Goal: Task Accomplishment & Management: Use online tool/utility

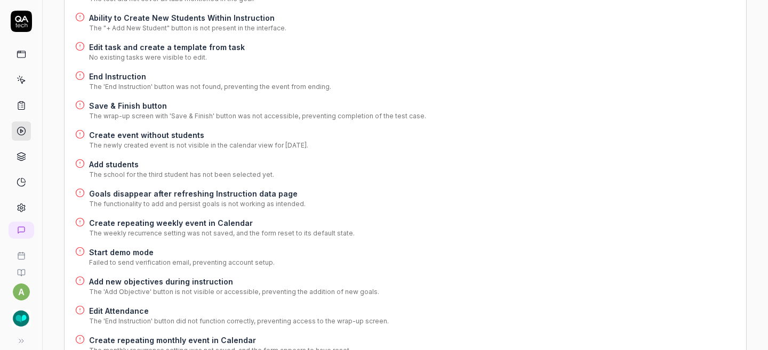
scroll to position [365, 0]
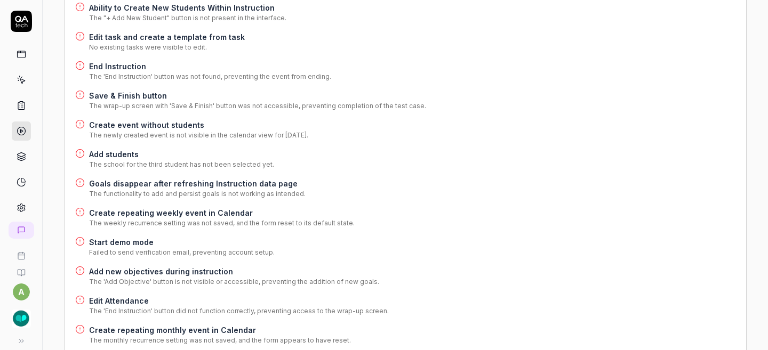
click at [126, 149] on h4 "Add students" at bounding box center [181, 154] width 185 height 11
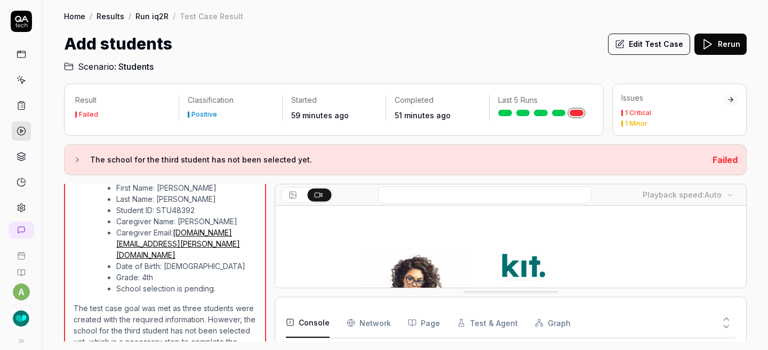
scroll to position [2273, 0]
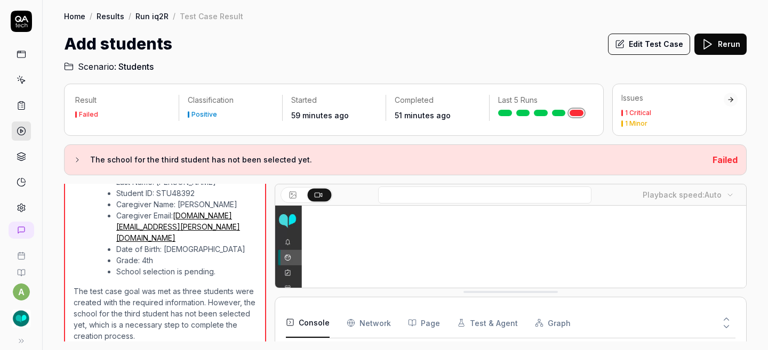
click at [656, 50] on button "Edit Test Case" at bounding box center [649, 44] width 82 height 21
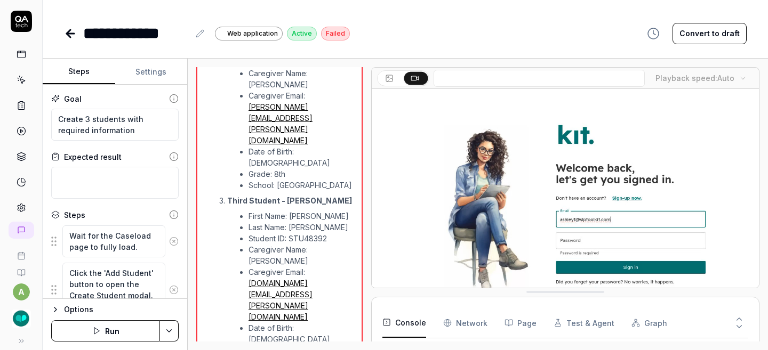
scroll to position [2478, 0]
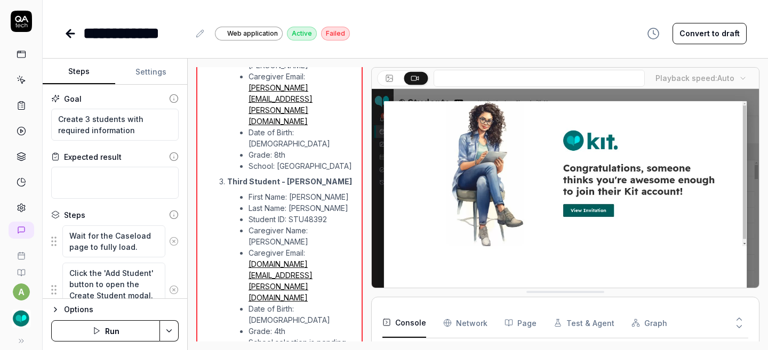
click at [694, 33] on button "Convert to draft" at bounding box center [709, 33] width 74 height 21
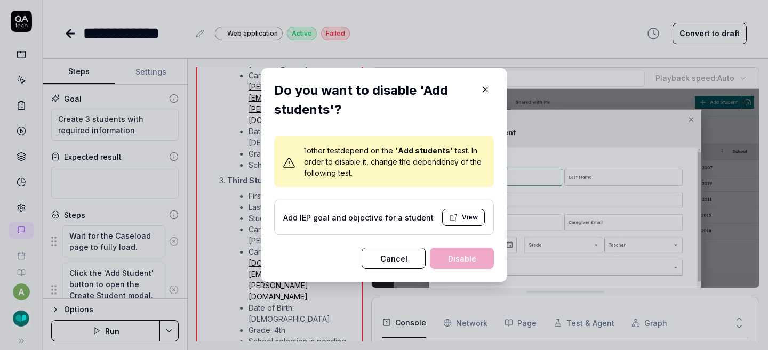
click at [454, 219] on button "View" at bounding box center [463, 217] width 43 height 17
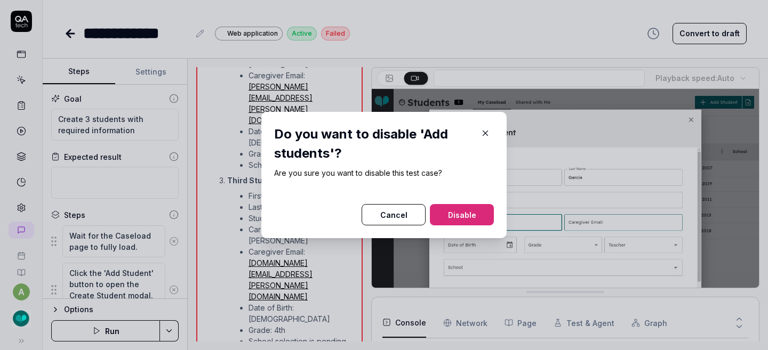
click at [456, 218] on button "Disable" at bounding box center [462, 214] width 64 height 21
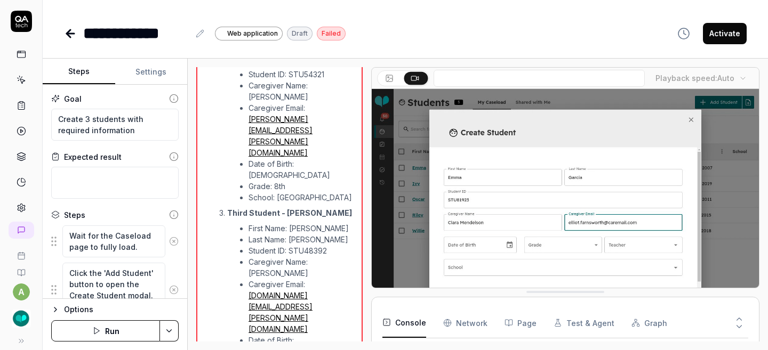
scroll to position [2478, 0]
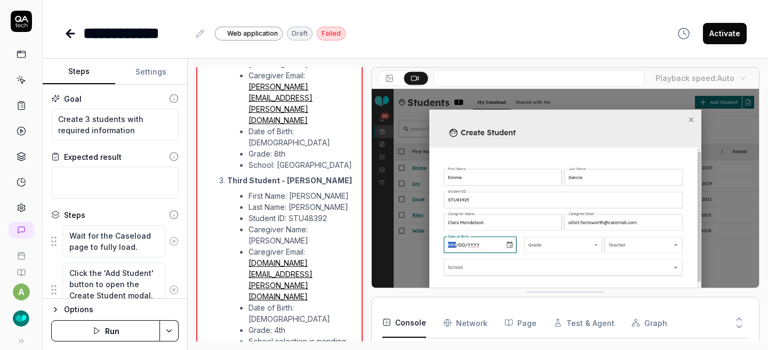
type textarea "*"
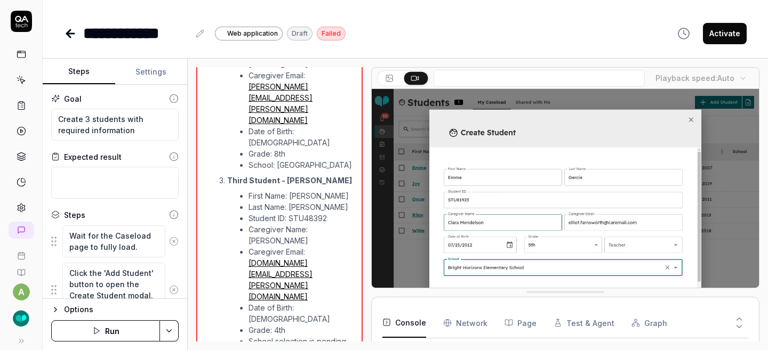
click at [70, 30] on icon at bounding box center [69, 33] width 4 height 7
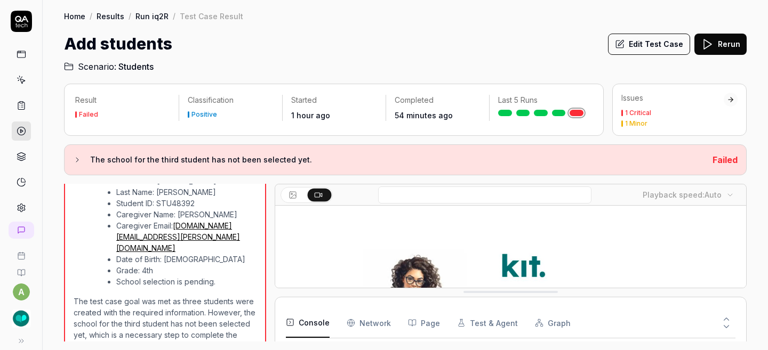
scroll to position [2273, 0]
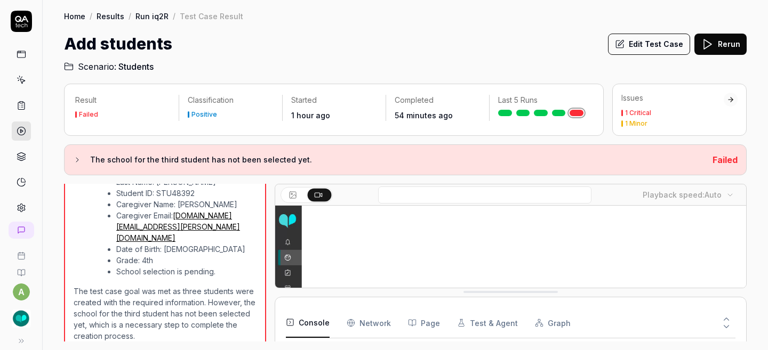
click at [108, 19] on link "Results" at bounding box center [111, 16] width 28 height 11
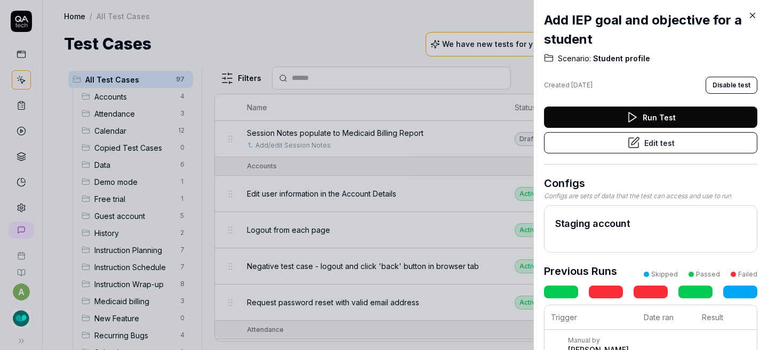
click at [716, 87] on button "Disable test" at bounding box center [731, 85] width 52 height 17
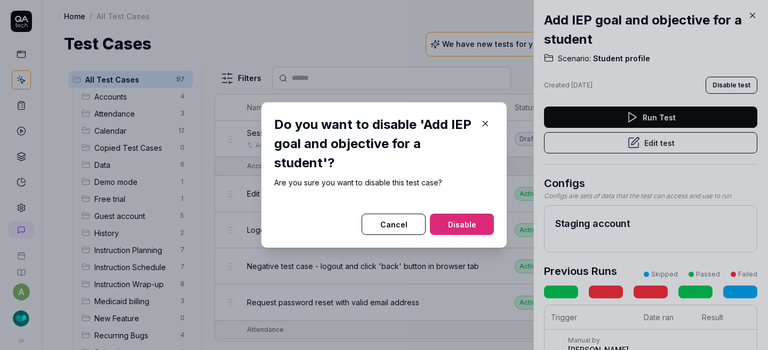
click at [463, 228] on button "Disable" at bounding box center [462, 224] width 64 height 21
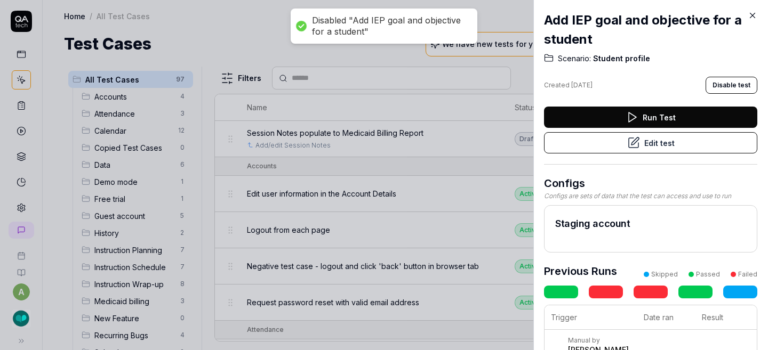
click at [752, 14] on icon at bounding box center [753, 16] width 10 height 10
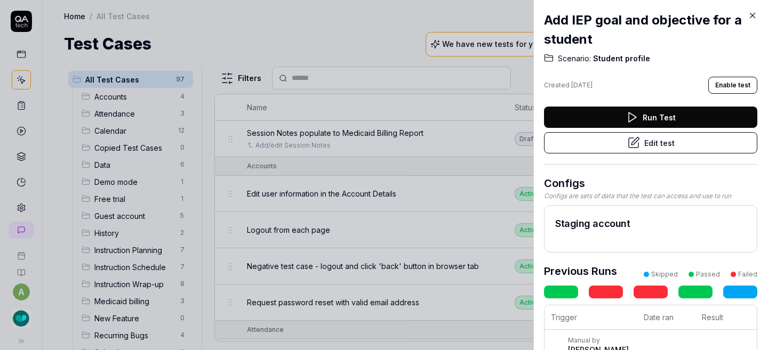
click at [630, 143] on icon at bounding box center [633, 143] width 13 height 13
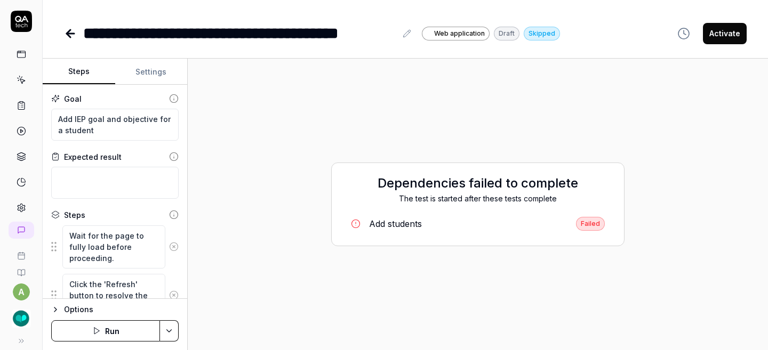
type textarea "*"
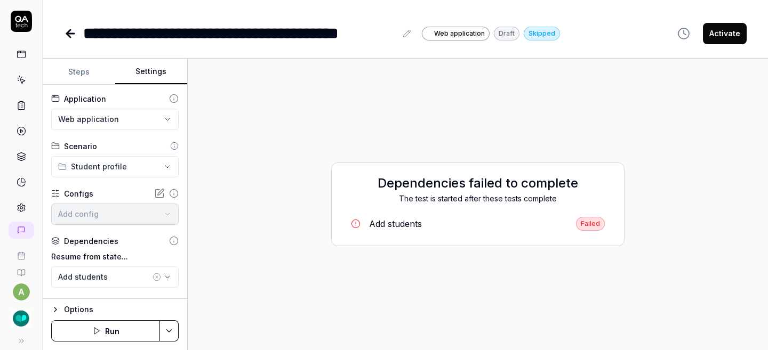
click at [150, 73] on button "Settings" at bounding box center [151, 72] width 73 height 26
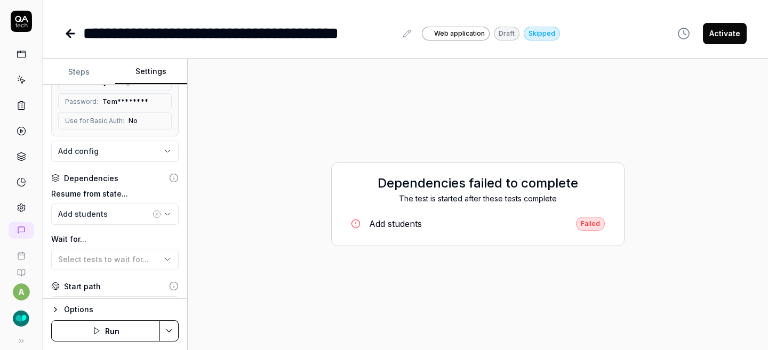
scroll to position [179, 0]
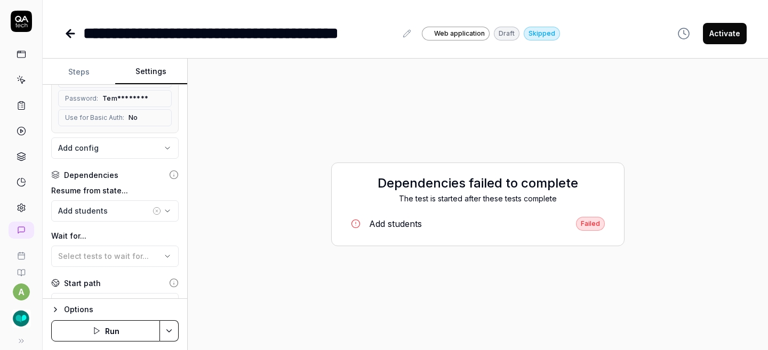
click at [153, 214] on icon "button" at bounding box center [157, 211] width 9 height 9
click at [126, 336] on button "Save & Run" at bounding box center [105, 330] width 109 height 21
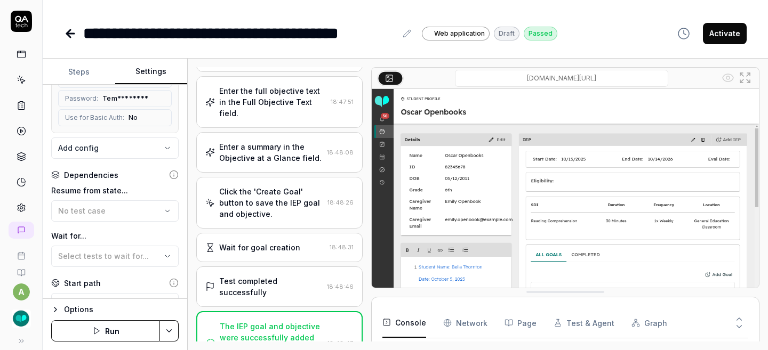
scroll to position [951, 0]
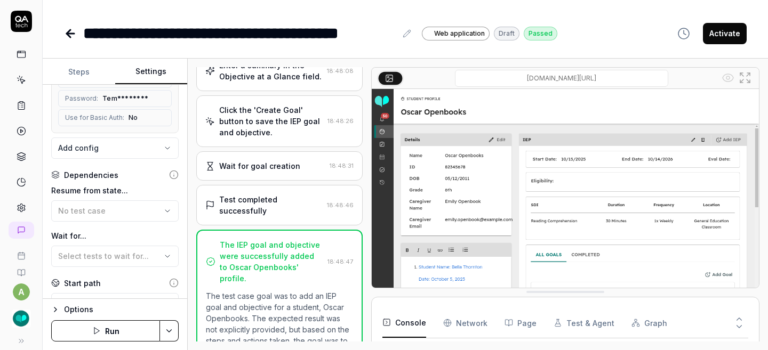
click at [719, 38] on button "Activate" at bounding box center [725, 33] width 44 height 21
click at [62, 35] on div "**********" at bounding box center [405, 22] width 725 height 45
click at [69, 35] on icon at bounding box center [69, 33] width 4 height 7
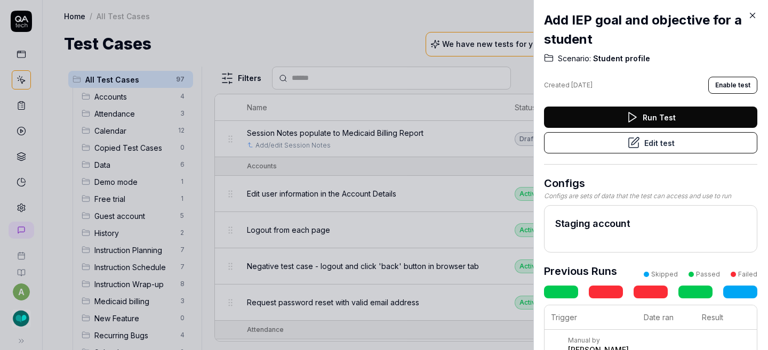
click at [751, 12] on icon at bounding box center [753, 16] width 10 height 10
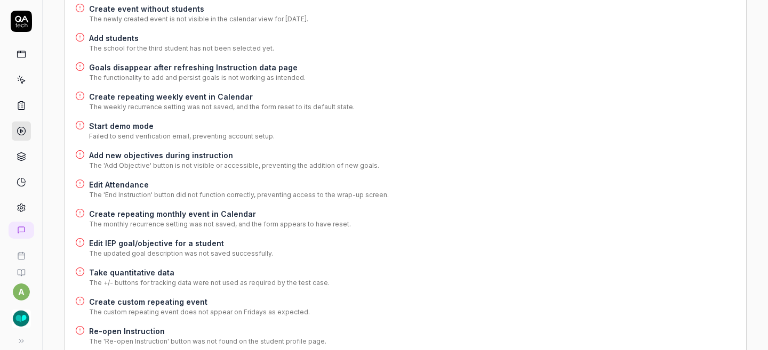
scroll to position [484, 0]
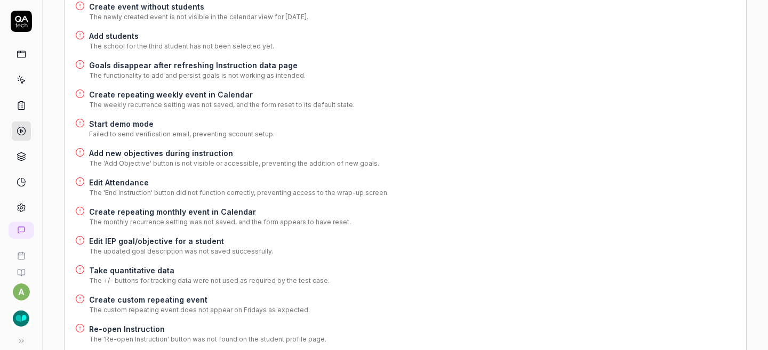
click at [191, 236] on h4 "Edit IEP goal/objective for a student" at bounding box center [181, 241] width 184 height 11
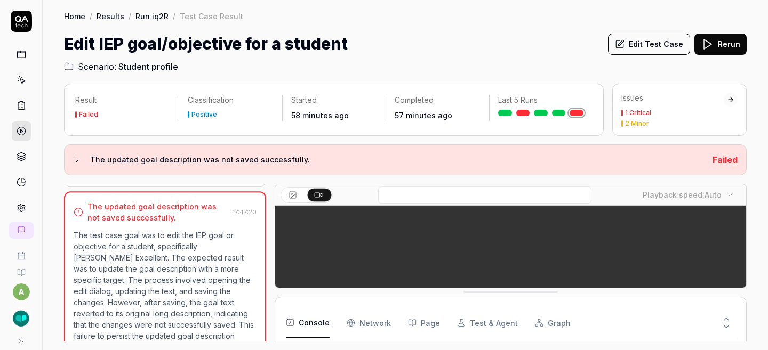
scroll to position [367, 0]
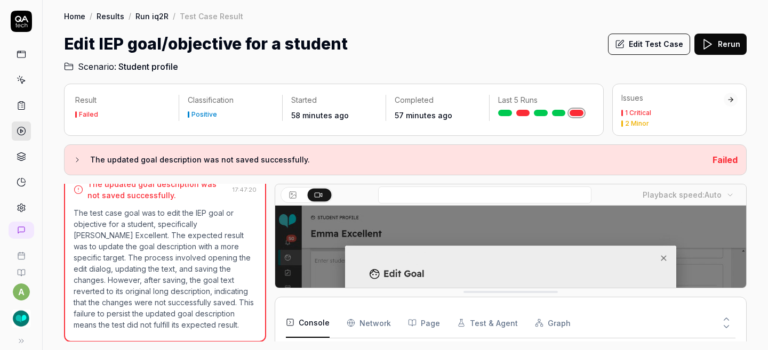
click at [669, 43] on button "Edit Test Case" at bounding box center [649, 44] width 82 height 21
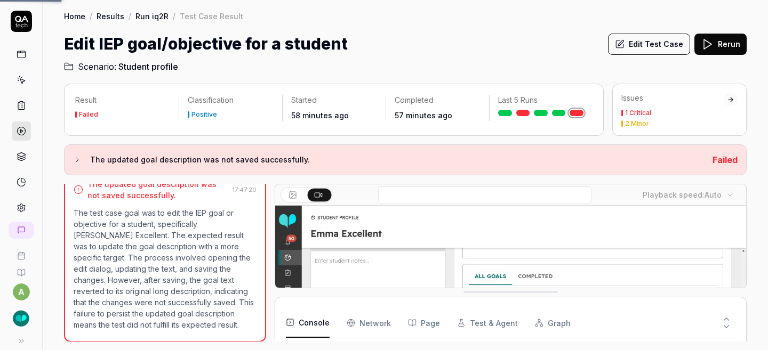
scroll to position [26, 0]
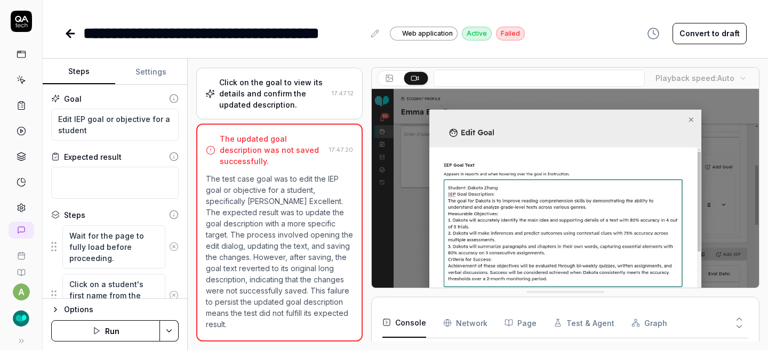
scroll to position [363, 0]
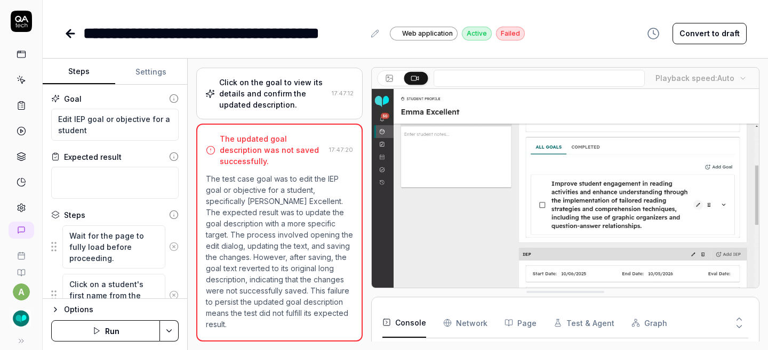
click at [694, 33] on button "Convert to draft" at bounding box center [709, 33] width 74 height 21
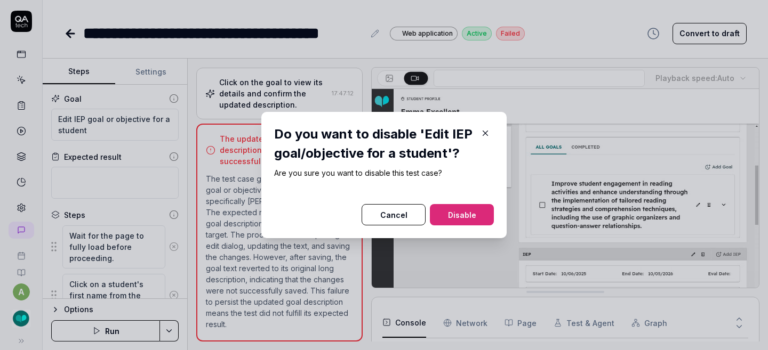
click at [472, 216] on button "Disable" at bounding box center [462, 214] width 64 height 21
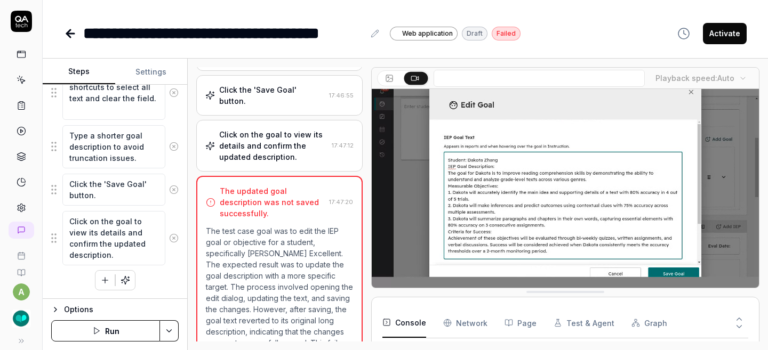
scroll to position [283, 0]
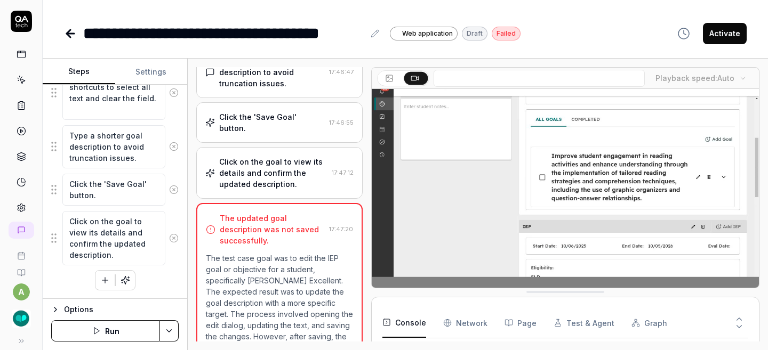
click at [105, 328] on button "Run" at bounding box center [105, 330] width 109 height 21
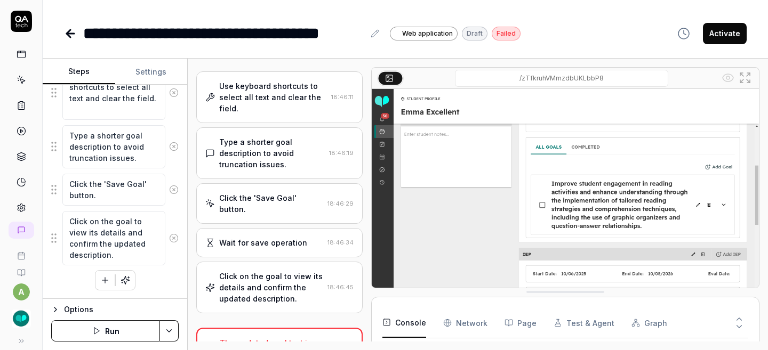
scroll to position [219, 0]
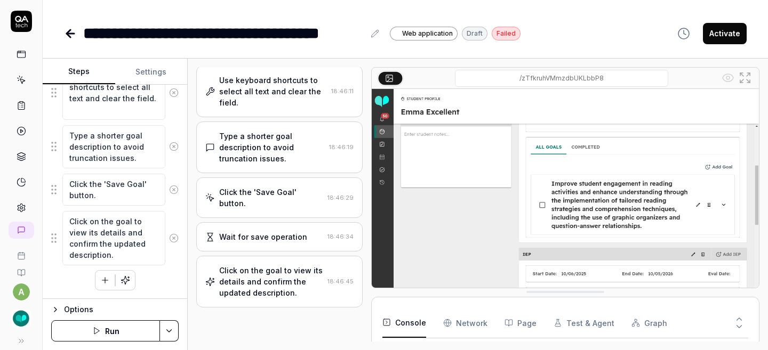
type textarea "*"
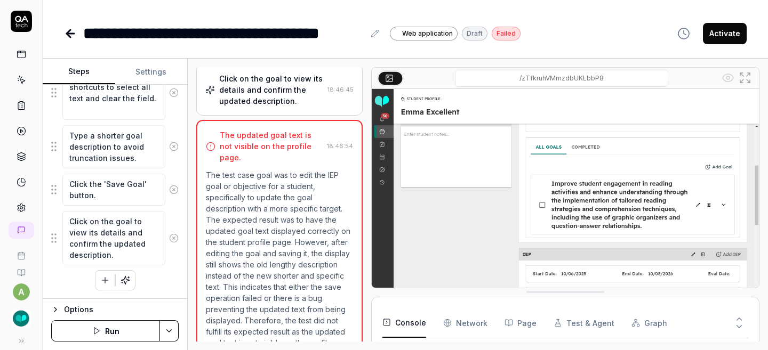
scroll to position [430, 0]
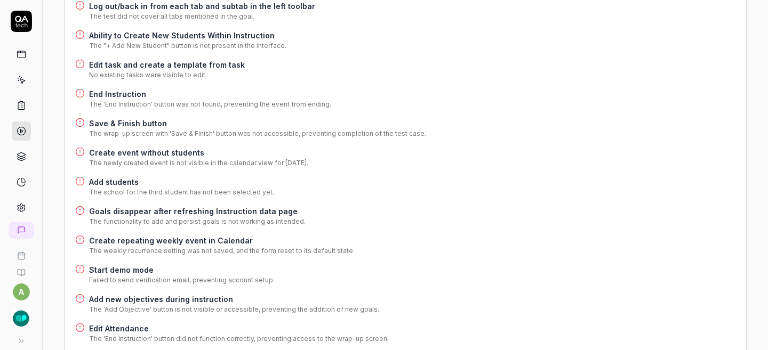
scroll to position [339, 0]
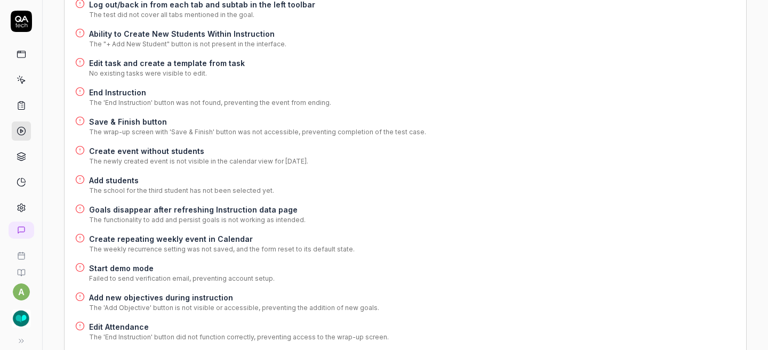
click at [236, 204] on h4 "Goals disappear after refreshing Instruction data page" at bounding box center [197, 209] width 216 height 11
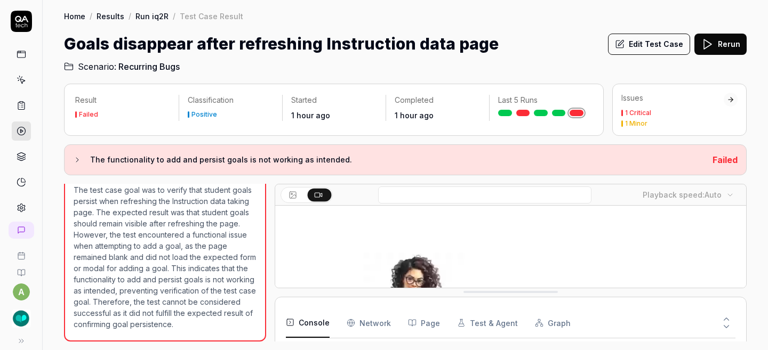
scroll to position [26, 0]
click at [664, 44] on button "Edit Test Case" at bounding box center [649, 44] width 82 height 21
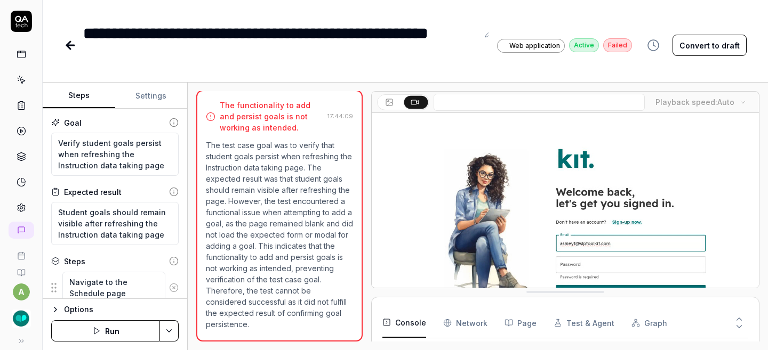
scroll to position [510, 0]
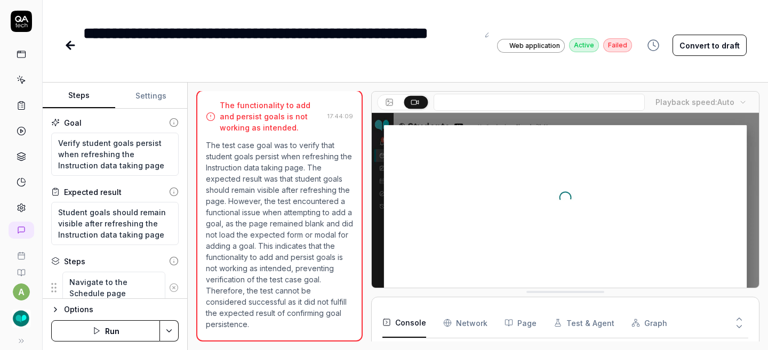
click at [699, 42] on button "Convert to draft" at bounding box center [709, 45] width 74 height 21
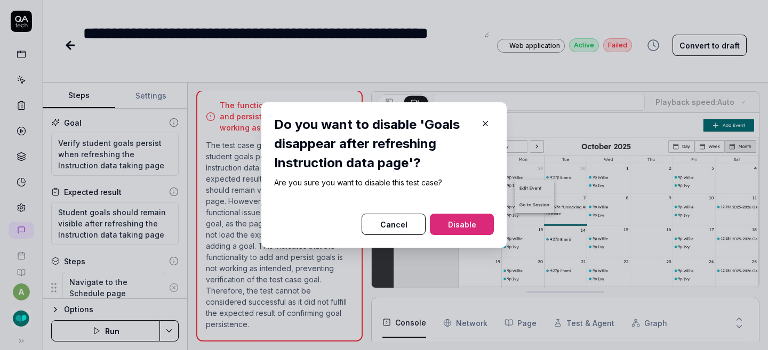
click at [468, 224] on button "Disable" at bounding box center [462, 224] width 64 height 21
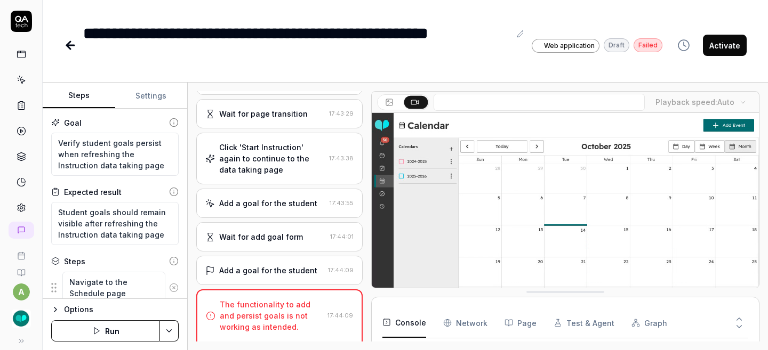
scroll to position [295, 0]
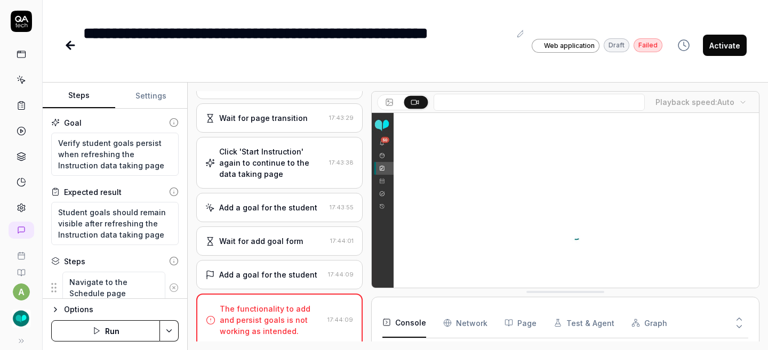
type textarea "*"
